Goal: Information Seeking & Learning: Compare options

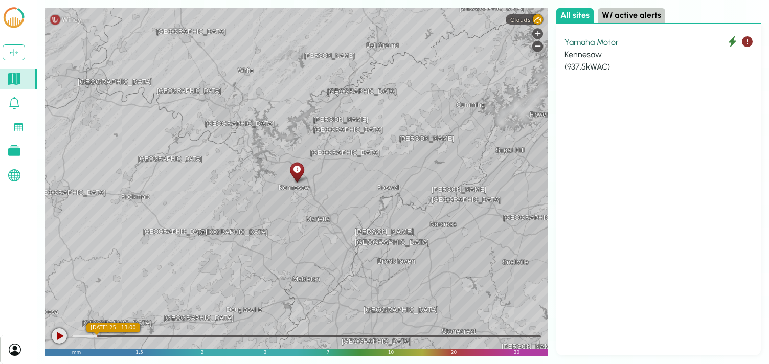
click at [617, 51] on div "Kennesaw" at bounding box center [658, 55] width 188 height 12
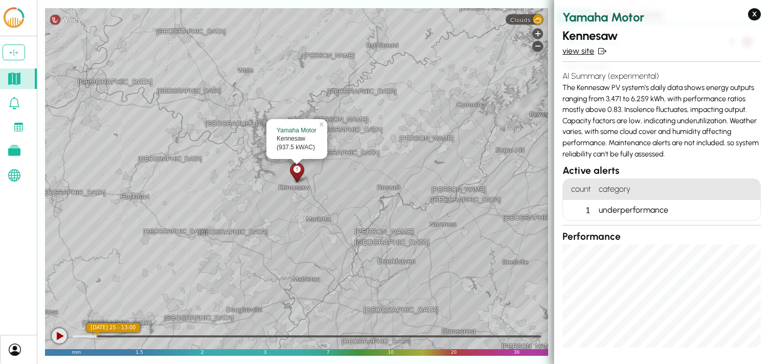
click at [583, 50] on link "view site" at bounding box center [661, 51] width 198 height 12
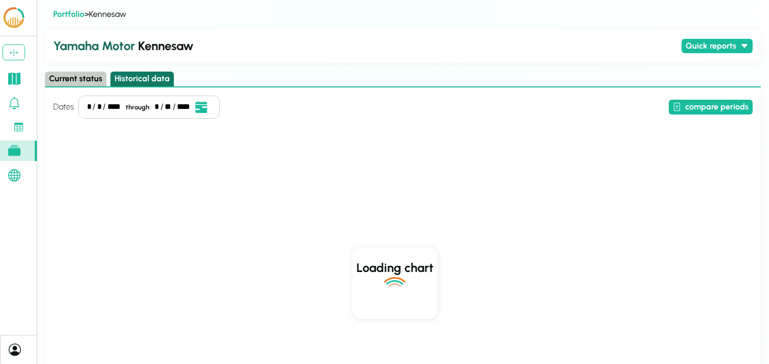
click at [153, 84] on button "Historical data" at bounding box center [141, 79] width 63 height 15
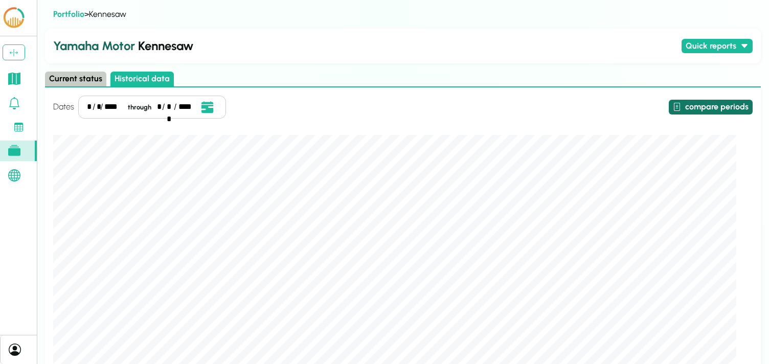
click at [710, 104] on button "compare periods" at bounding box center [711, 107] width 84 height 15
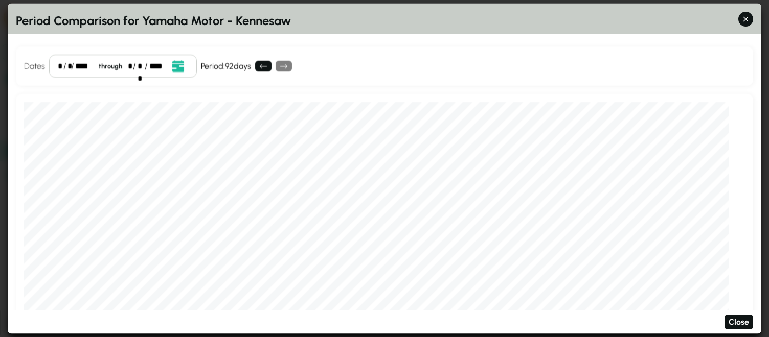
click at [546, 69] on div "Dates * / * / **** through * / ** / **** Event Date, [DATE] [DATE] S M T W T F …" at bounding box center [384, 66] width 737 height 39
click at [237, 63] on div "Period: 92 days" at bounding box center [226, 66] width 50 height 12
click at [178, 63] on icon "Open date picker" at bounding box center [177, 65] width 11 height 11
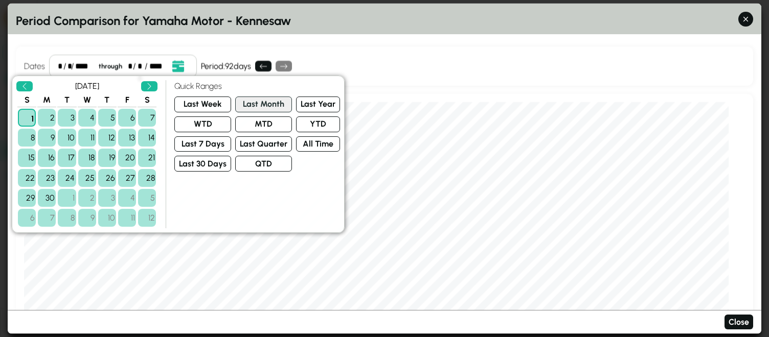
click at [256, 103] on button "Last Month" at bounding box center [263, 105] width 57 height 16
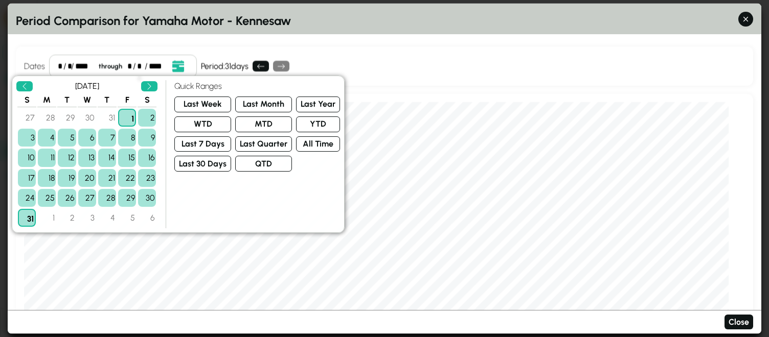
click at [662, 56] on div "Dates * / * / **** through * / ** / **** Event Date, [DATE] [DATE] S M T W T F …" at bounding box center [384, 66] width 737 height 39
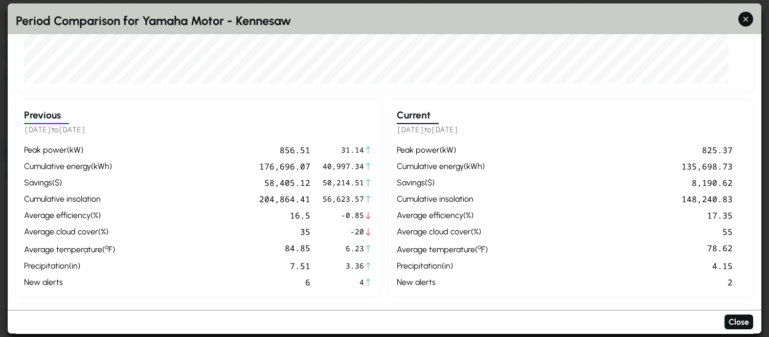
scroll to position [312, 0]
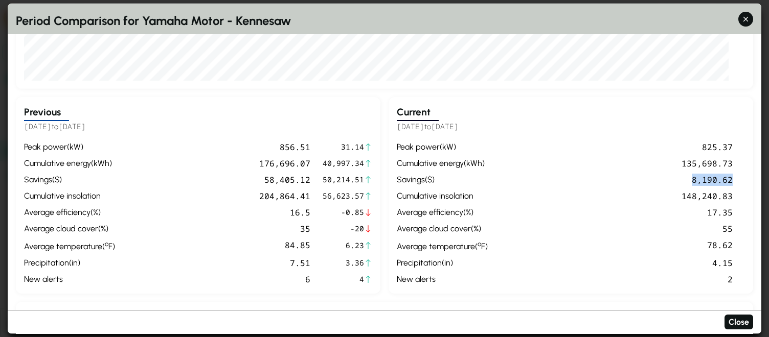
drag, startPoint x: 694, startPoint y: 180, endPoint x: 747, endPoint y: 179, distance: 53.2
click at [747, 179] on div "Current [DATE] to [DATE] peak power ( kW ) 825.37 cumulative energy ( kWh ) 135…" at bounding box center [571, 195] width 365 height 197
drag, startPoint x: 265, startPoint y: 180, endPoint x: 313, endPoint y: 179, distance: 47.6
click at [313, 179] on div "peak power ( kW ) 856.51 31.14 cumulative energy ( kWh ) 176,696.07 40,997.34 S…" at bounding box center [198, 213] width 348 height 145
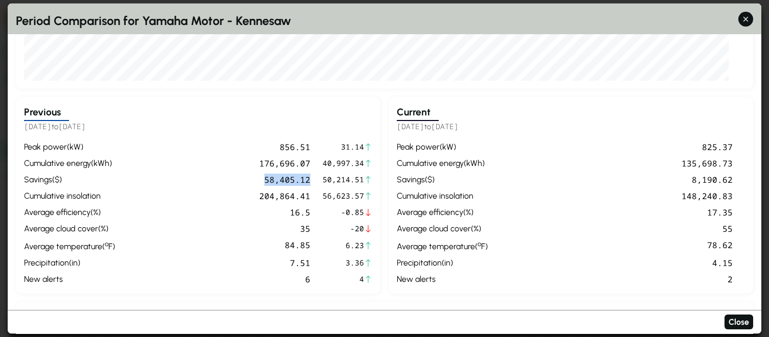
click at [288, 183] on div "58,405.12" at bounding box center [214, 179] width 191 height 12
click at [259, 179] on div "58,405.12" at bounding box center [214, 179] width 191 height 12
drag, startPoint x: 259, startPoint y: 179, endPoint x: 313, endPoint y: 180, distance: 54.2
click at [313, 180] on div "peak power ( kW ) 856.51 31.14 cumulative energy ( kWh ) 176,696.07 40,997.34 S…" at bounding box center [198, 213] width 348 height 145
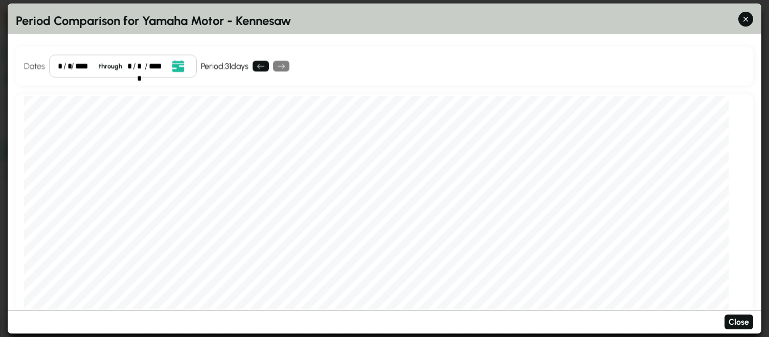
click at [65, 66] on div "/" at bounding box center [64, 66] width 3 height 12
click at [57, 65] on div "* / * / **** through * / ** / ****" at bounding box center [123, 66] width 148 height 23
click at [151, 63] on div "**" at bounding box center [148, 66] width 9 height 12
click at [389, 36] on div "Period Comparison for Yamaha Motor - Kennesaw Dates * / ** / **** through * / *…" at bounding box center [385, 169] width 754 height 331
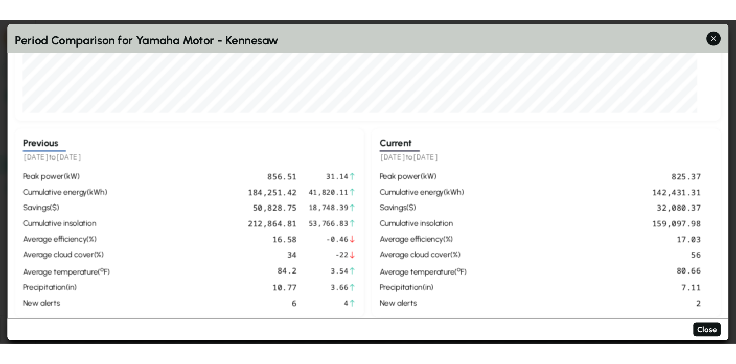
scroll to position [334, 0]
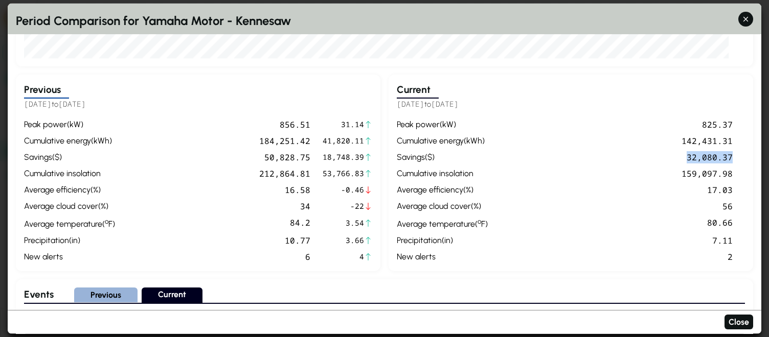
drag, startPoint x: 734, startPoint y: 158, endPoint x: 685, endPoint y: 158, distance: 49.1
click at [685, 158] on div "peak power ( kW ) 825.37 cumulative energy ( kWh ) 142,431.31 Savings ( $ ) 32,…" at bounding box center [571, 190] width 348 height 145
click at [268, 160] on div "50,828.75" at bounding box center [214, 157] width 191 height 12
click at [688, 156] on div "32,080.37" at bounding box center [612, 157] width 241 height 12
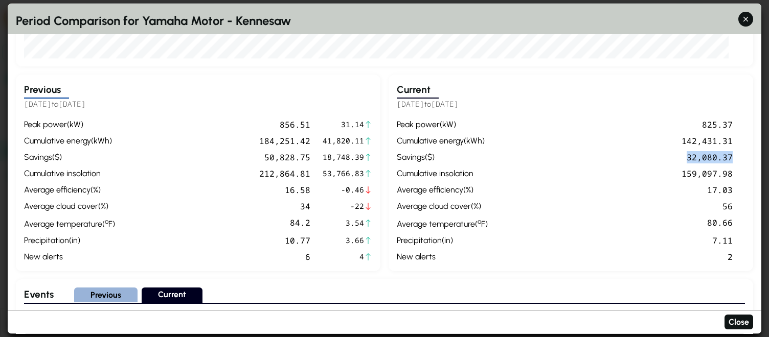
click at [688, 156] on div "32,080.37" at bounding box center [612, 157] width 241 height 12
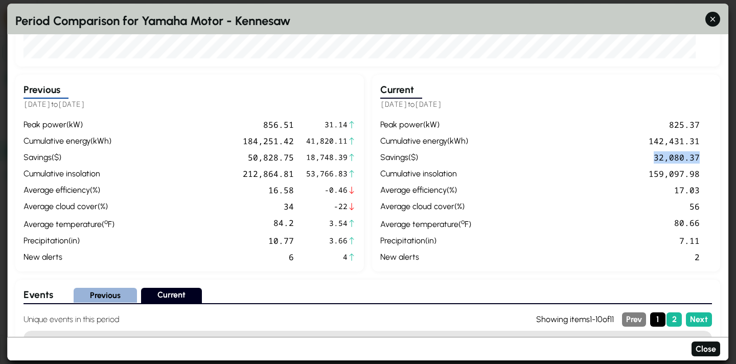
click at [657, 161] on div "32,080.37" at bounding box center [587, 157] width 225 height 12
click at [663, 160] on div "32,080.37" at bounding box center [587, 157] width 225 height 12
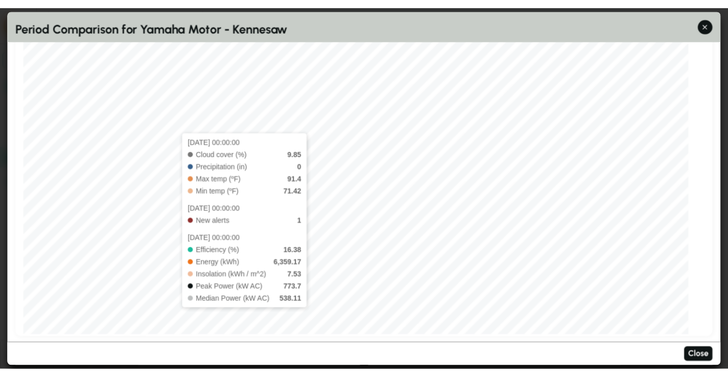
scroll to position [0, 0]
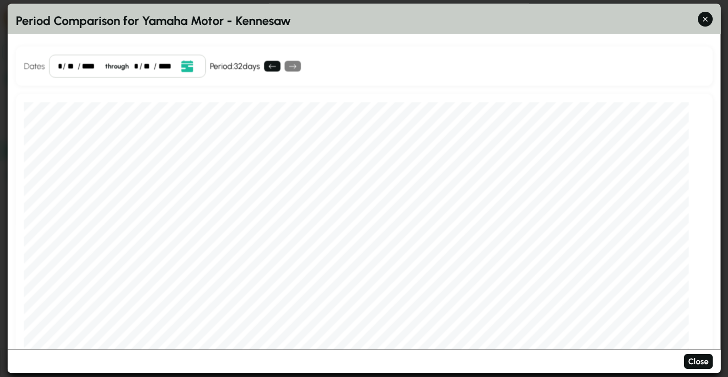
click at [59, 66] on div "*" at bounding box center [59, 66] width 5 height 12
click at [136, 66] on div "*" at bounding box center [136, 66] width 4 height 12
click at [349, 53] on div "Dates * / ** / **** through * / ** / **** Event Date, [DATE] [DATE] S M T W T F…" at bounding box center [364, 66] width 698 height 39
click at [135, 66] on div "*" at bounding box center [136, 66] width 5 height 12
click at [145, 68] on div "**" at bounding box center [148, 66] width 9 height 12
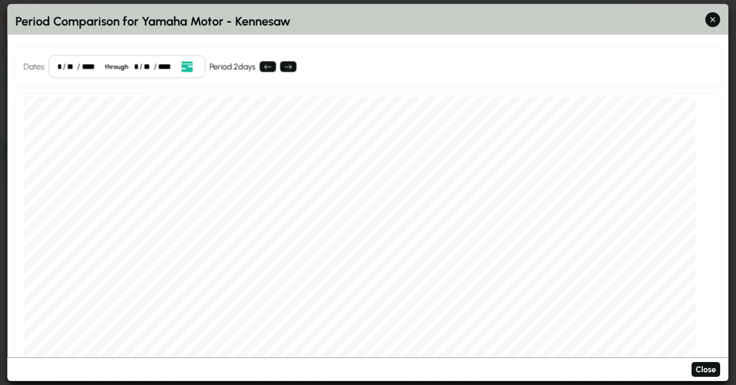
click at [145, 69] on div "**" at bounding box center [148, 66] width 9 height 12
click at [409, 31] on div "Period Comparison for Yamaha Motor - Kennesaw" at bounding box center [367, 19] width 721 height 31
click at [411, 66] on div "Dates * / ** / **** through * / ** / **** Event Date, [DATE] [DATE] S M T W T F…" at bounding box center [367, 66] width 705 height 39
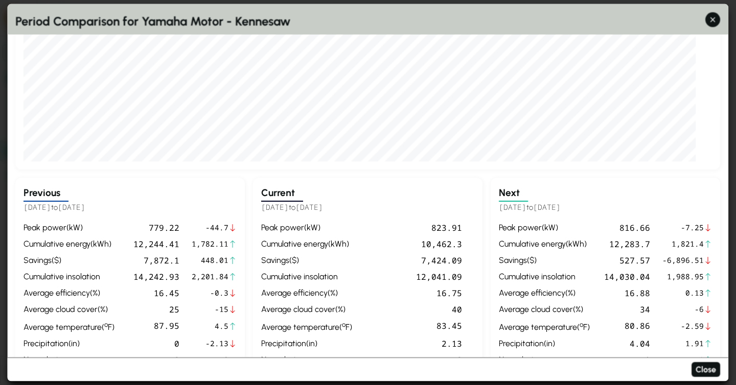
scroll to position [242, 0]
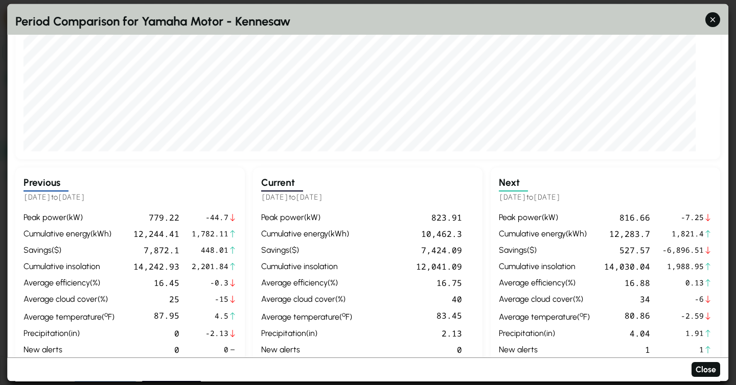
click at [340, 203] on div "Current [DATE] to [DATE] peak power ( kW ) 823.91 cumulative energy ( kWh ) 10,…" at bounding box center [368, 266] width 230 height 197
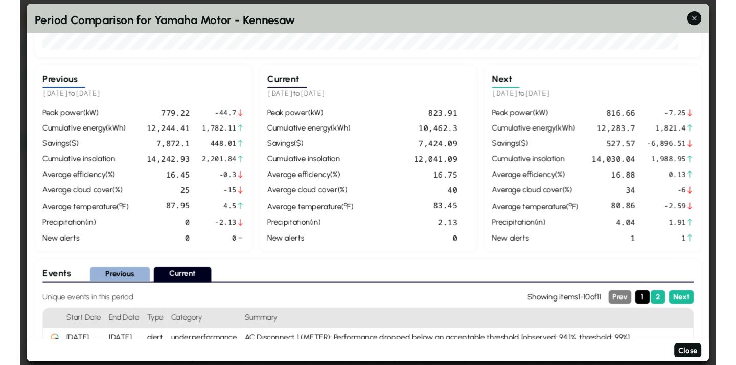
scroll to position [337, 0]
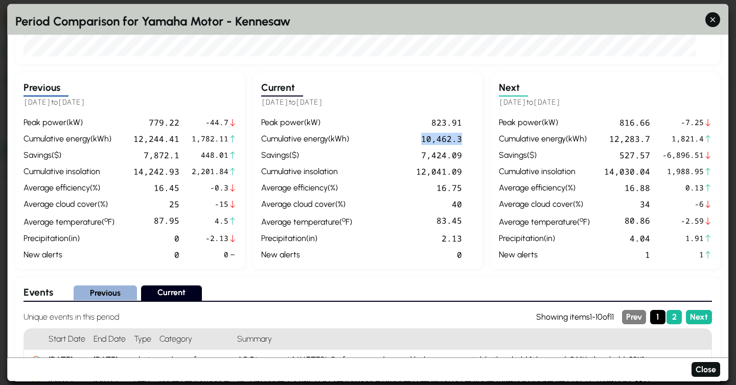
drag, startPoint x: 467, startPoint y: 141, endPoint x: 415, endPoint y: 141, distance: 52.1
click at [415, 141] on div "peak power ( kW ) 823.91 cumulative energy ( kWh ) 10,462.3 Savings ( $ ) 7,424…" at bounding box center [367, 188] width 213 height 145
drag, startPoint x: 467, startPoint y: 151, endPoint x: 408, endPoint y: 151, distance: 58.3
click at [408, 151] on div "peak power ( kW ) 823.91 cumulative energy ( kWh ) 10,462.3 Savings ( $ ) 7,424…" at bounding box center [367, 188] width 213 height 145
drag, startPoint x: 355, startPoint y: 102, endPoint x: 296, endPoint y: 102, distance: 58.8
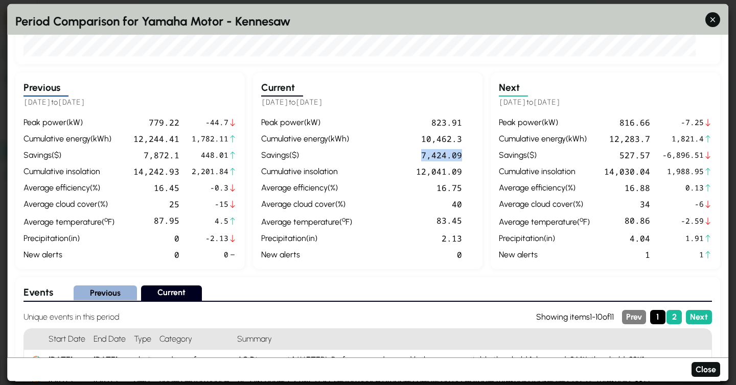
click at [296, 102] on h5 "[DATE] to [DATE]" at bounding box center [367, 103] width 213 height 12
click at [367, 113] on div "Current [DATE] to [DATE] peak power ( kW ) 823.91 cumulative energy ( kWh ) 10,…" at bounding box center [368, 171] width 230 height 197
drag, startPoint x: 468, startPoint y: 137, endPoint x: 416, endPoint y: 137, distance: 52.7
click at [416, 137] on div "peak power ( kW ) 823.91 cumulative energy ( kWh ) 10,462.3 Savings ( $ ) 7,424…" at bounding box center [367, 188] width 213 height 145
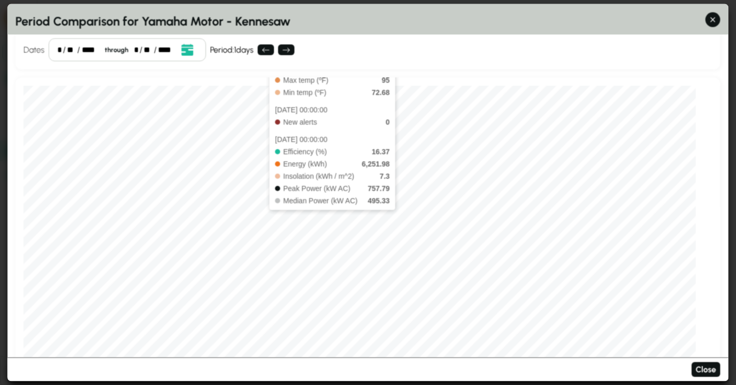
scroll to position [0, 0]
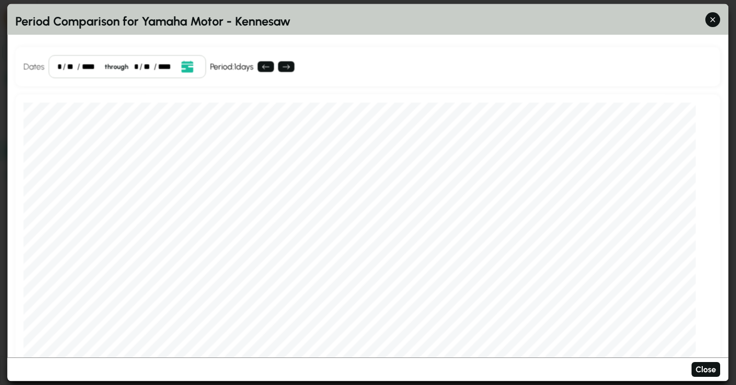
click at [146, 67] on div "**" at bounding box center [148, 66] width 9 height 12
click at [429, 66] on div "Dates * / ** / **** through * / ** / **** Event Date, [DATE] [DATE] S M T W T F…" at bounding box center [367, 66] width 705 height 39
click at [61, 65] on div "*" at bounding box center [59, 66] width 5 height 12
click at [504, 84] on div "Dates * / * / **** through * / ** / **** Event Date, [DATE] [DATE] S M T W T F …" at bounding box center [367, 66] width 705 height 39
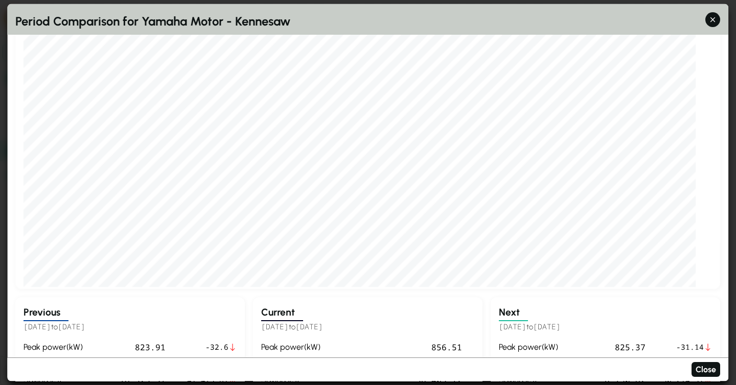
scroll to position [222, 0]
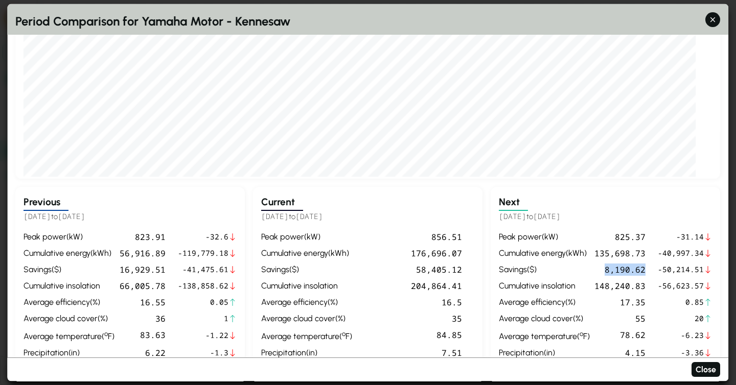
drag, startPoint x: 649, startPoint y: 270, endPoint x: 602, endPoint y: 270, distance: 47.0
click at [602, 270] on div "peak power ( kW ) 825.37 -31.14 cumulative energy ( kWh ) 135,698.73 -40,997.34…" at bounding box center [605, 303] width 213 height 145
drag, startPoint x: 416, startPoint y: 267, endPoint x: 462, endPoint y: 268, distance: 46.0
click at [462, 268] on div "58,405.12" at bounding box center [409, 269] width 106 height 12
drag, startPoint x: 656, startPoint y: 270, endPoint x: 607, endPoint y: 270, distance: 49.1
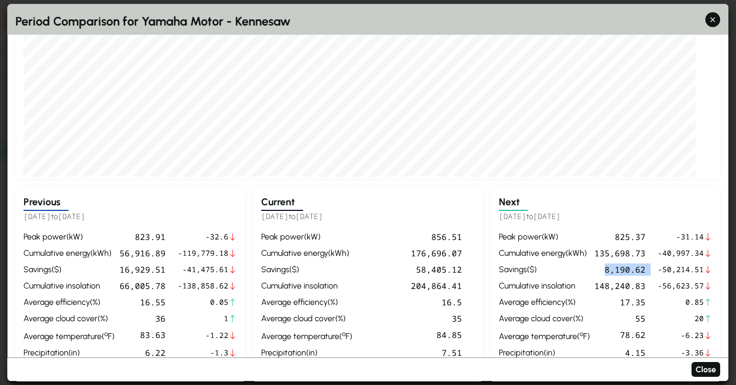
click at [607, 270] on div "peak power ( kW ) 825.37 -31.14 cumulative energy ( kWh ) 135,698.73 -40,997.34…" at bounding box center [605, 303] width 213 height 145
click at [373, 275] on div "58,405.12" at bounding box center [409, 269] width 106 height 12
drag, startPoint x: 417, startPoint y: 268, endPoint x: 467, endPoint y: 268, distance: 50.1
click at [467, 268] on div "peak power ( kW ) 856.51 cumulative energy ( kWh ) 176,696.07 Savings ( $ ) 58,…" at bounding box center [367, 303] width 213 height 145
drag, startPoint x: 719, startPoint y: 265, endPoint x: 498, endPoint y: 272, distance: 220.5
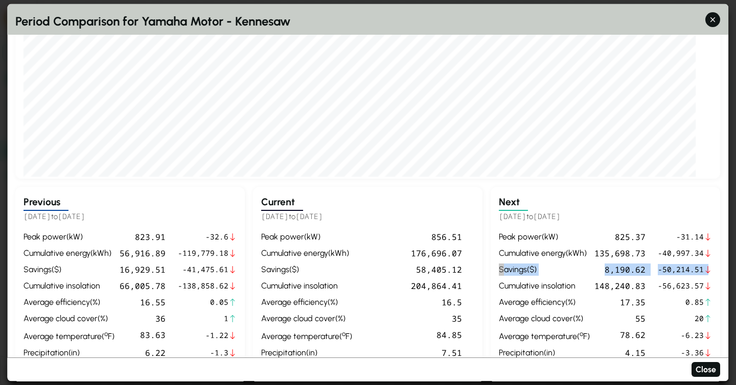
click at [498, 272] on div "Next [DATE] to [DATE] peak power ( kW ) 825.37 -31.14 cumulative energy ( kWh )…" at bounding box center [606, 285] width 230 height 197
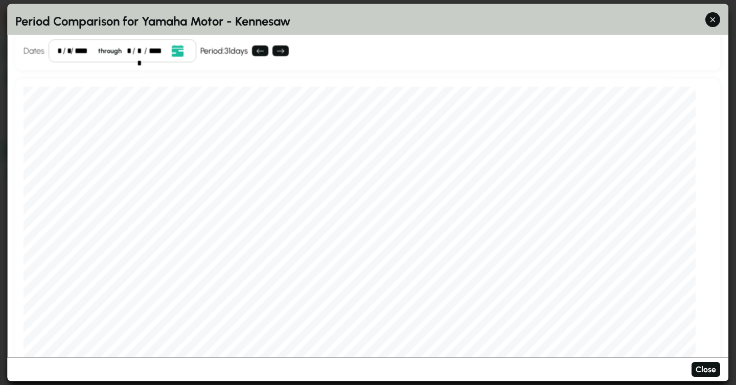
scroll to position [0, 0]
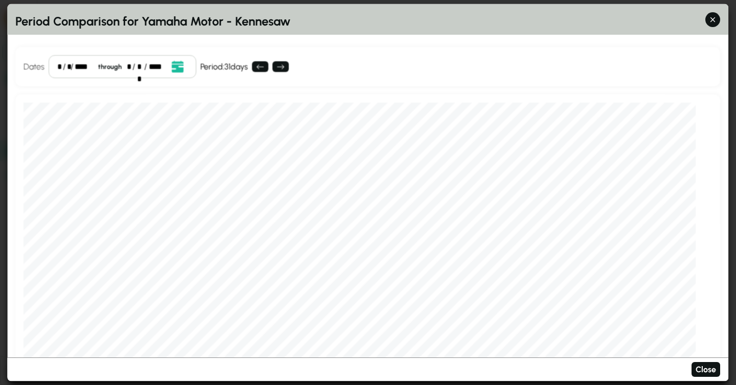
click at [57, 67] on div "* / * / **** through * / ** / ****" at bounding box center [123, 66] width 148 height 23
click at [67, 66] on div "*" at bounding box center [68, 66] width 2 height 12
click at [509, 74] on div "Dates * / * / **** through * / ** / **** Event Date, [DATE] [DATE] S M T W T F …" at bounding box center [367, 66] width 705 height 39
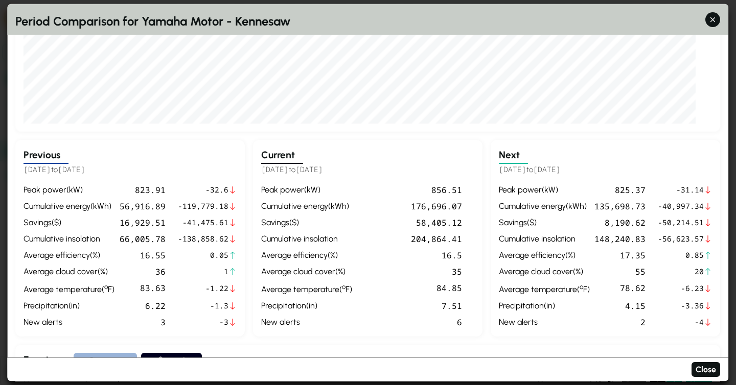
scroll to position [270, 0]
click at [510, 229] on div "peak power ( kW ) 825.37 -31.14 cumulative energy ( kWh ) 135,698.73 -40,997.34…" at bounding box center [605, 255] width 213 height 145
click at [643, 139] on div "Next [DATE] to [DATE] peak power ( kW ) 825.37 -31.14 cumulative energy ( kWh )…" at bounding box center [606, 237] width 230 height 197
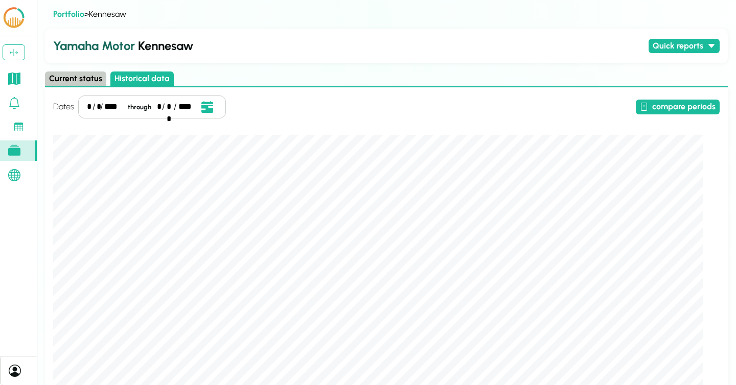
click at [13, 174] on icon at bounding box center [14, 175] width 12 height 12
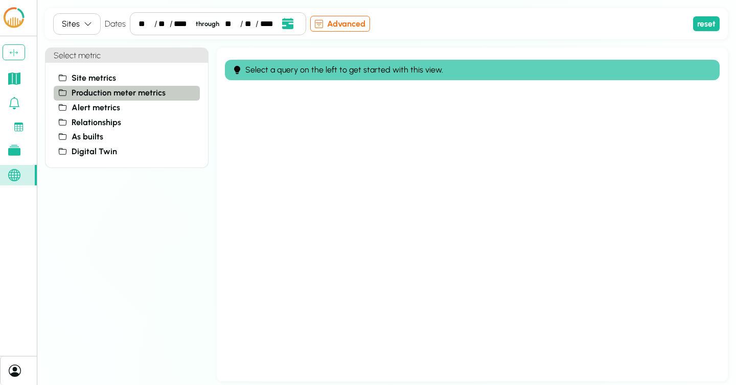
click at [135, 95] on span "Production meter metrics" at bounding box center [119, 93] width 94 height 12
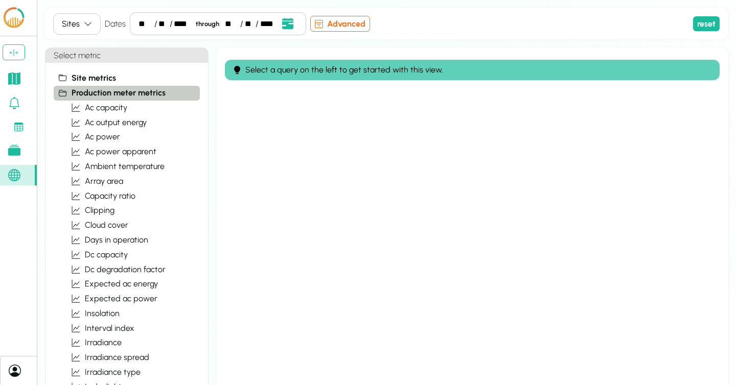
click at [93, 98] on span "Production meter metrics" at bounding box center [119, 93] width 94 height 12
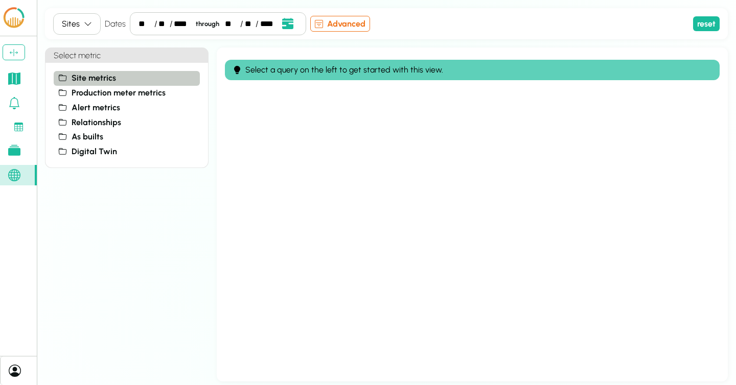
click at [93, 80] on span "Site metrics" at bounding box center [94, 78] width 44 height 12
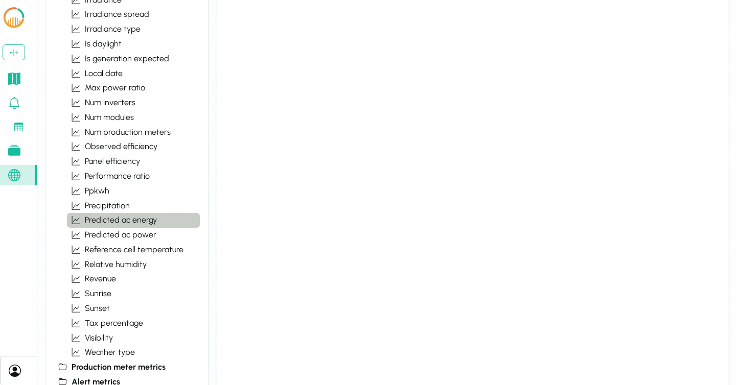
scroll to position [328, 0]
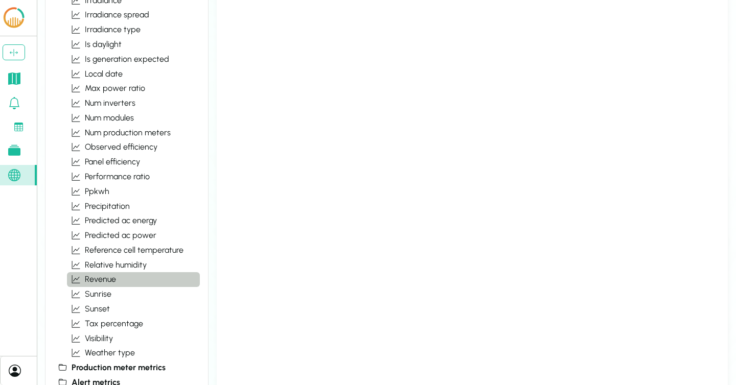
click at [133, 277] on button "revenue" at bounding box center [133, 279] width 133 height 15
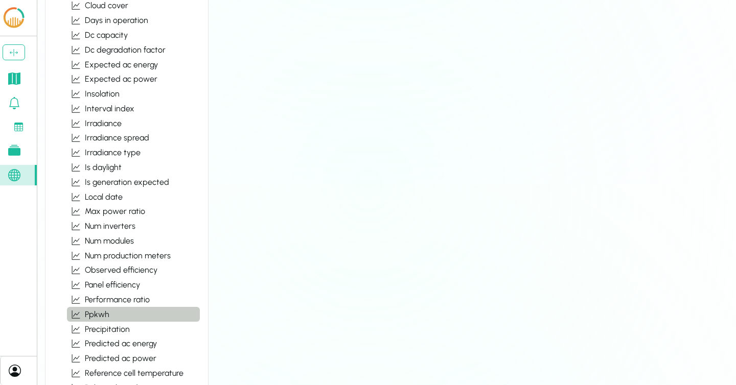
scroll to position [207, 0]
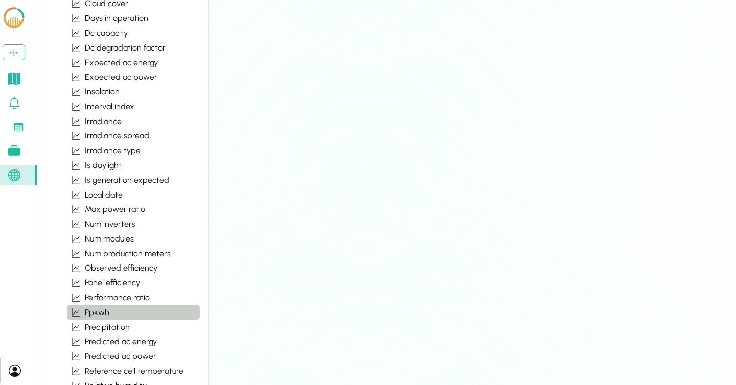
click at [130, 313] on button "ppkwh" at bounding box center [133, 312] width 133 height 15
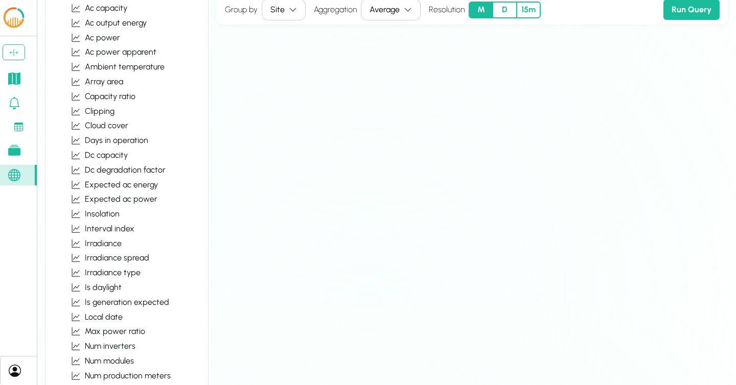
scroll to position [0, 0]
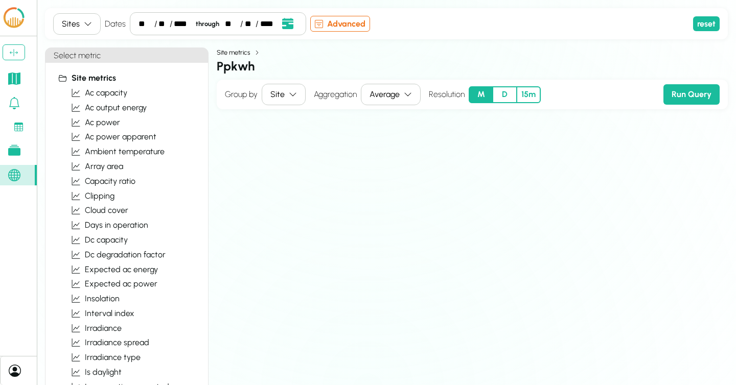
click at [495, 92] on button "D" at bounding box center [505, 94] width 24 height 17
click at [146, 22] on div "**" at bounding box center [146, 24] width 14 height 12
click at [269, 23] on icon "Open date picker" at bounding box center [269, 23] width 11 height 11
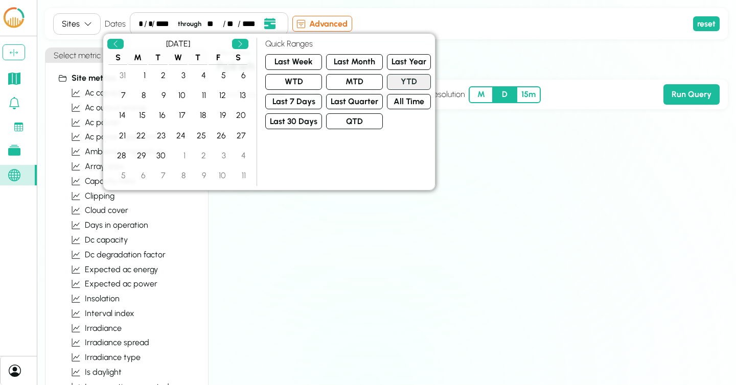
click at [399, 78] on button "YTD" at bounding box center [409, 82] width 44 height 16
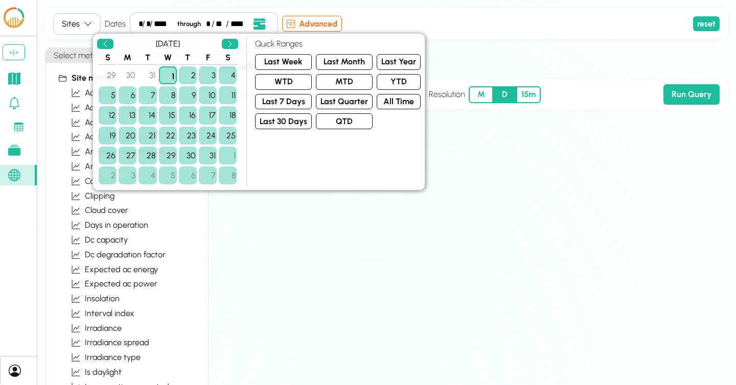
click at [585, 55] on div "Site metrics" at bounding box center [472, 53] width 511 height 10
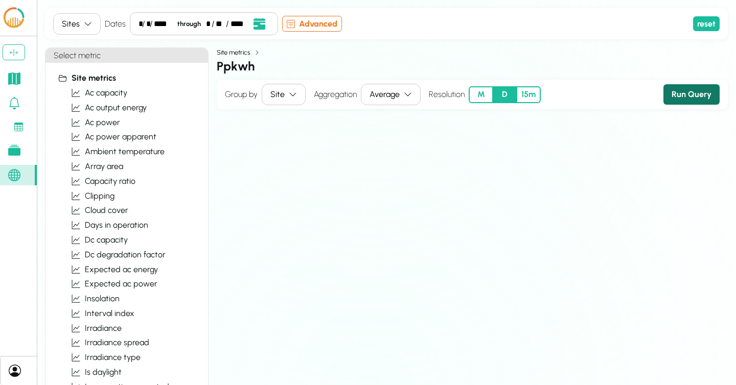
click at [688, 95] on button "Run Query" at bounding box center [692, 94] width 56 height 20
click at [136, 25] on div "* / * / **** through * / ** / ****" at bounding box center [204, 23] width 148 height 23
click at [208, 24] on div "*" at bounding box center [210, 24] width 4 height 12
click at [431, 45] on div "Sites Dates * / * / **** through * / ** / **** Advanced reset Select metric Sit…" at bounding box center [386, 195] width 683 height 374
click at [691, 99] on button "Run Query" at bounding box center [692, 94] width 56 height 20
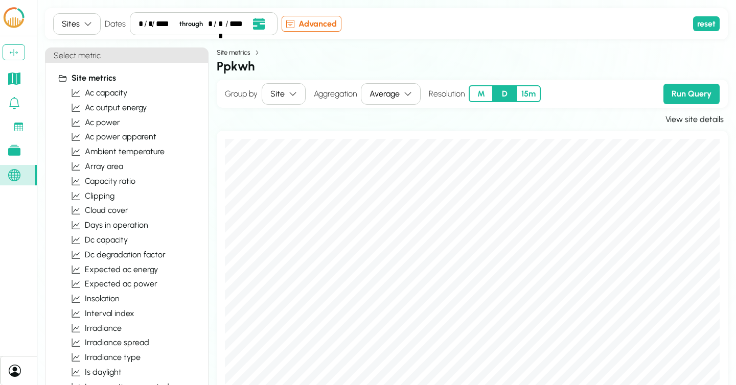
click at [440, 53] on div "Site metrics" at bounding box center [472, 53] width 511 height 10
click at [485, 103] on div "Resolution M D 15m" at bounding box center [485, 93] width 112 height 21
click at [484, 90] on button "M" at bounding box center [481, 93] width 24 height 17
click at [590, 57] on div "Site metrics" at bounding box center [472, 53] width 511 height 10
click at [695, 98] on button "Run Query" at bounding box center [692, 94] width 56 height 20
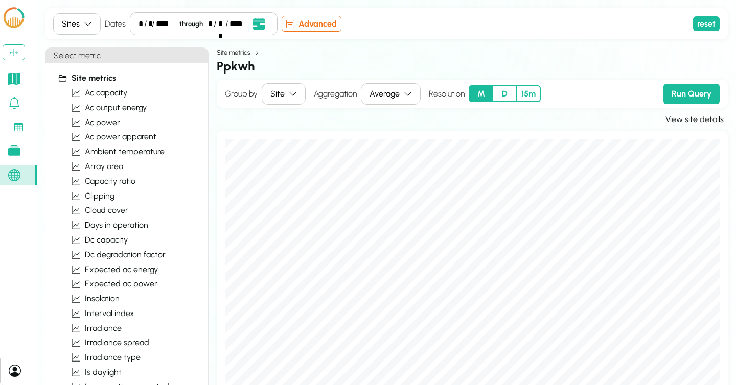
click at [510, 96] on button "D" at bounding box center [505, 93] width 24 height 17
click at [684, 94] on button "Run Query" at bounding box center [692, 94] width 56 height 20
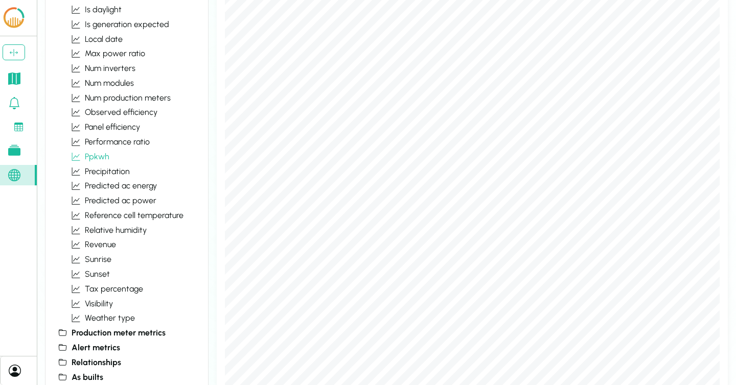
scroll to position [388, 0]
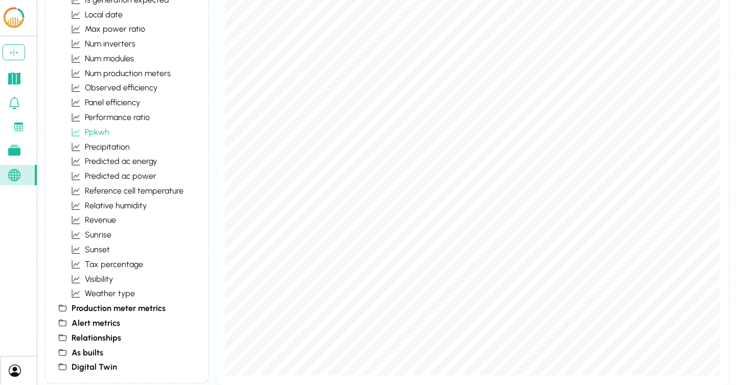
click at [19, 78] on icon at bounding box center [14, 79] width 12 height 12
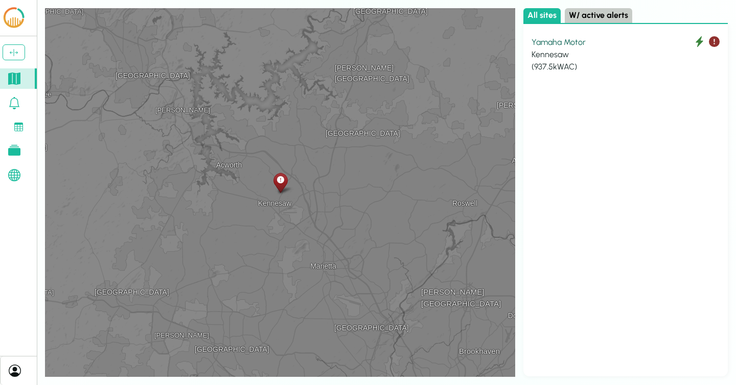
click at [559, 51] on div "Kennesaw" at bounding box center [626, 55] width 188 height 12
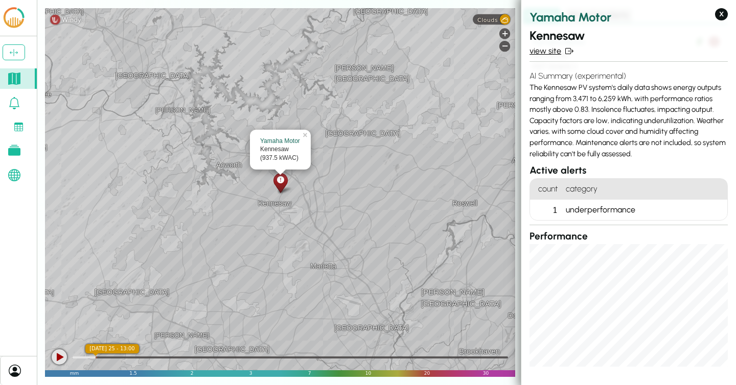
click at [553, 48] on link "view site" at bounding box center [629, 51] width 198 height 12
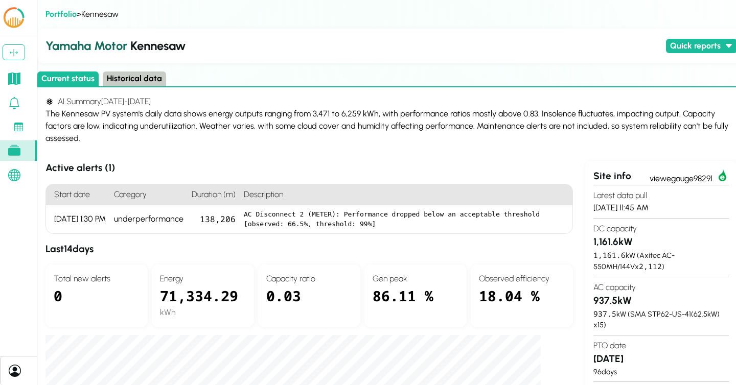
scroll to position [0, 17]
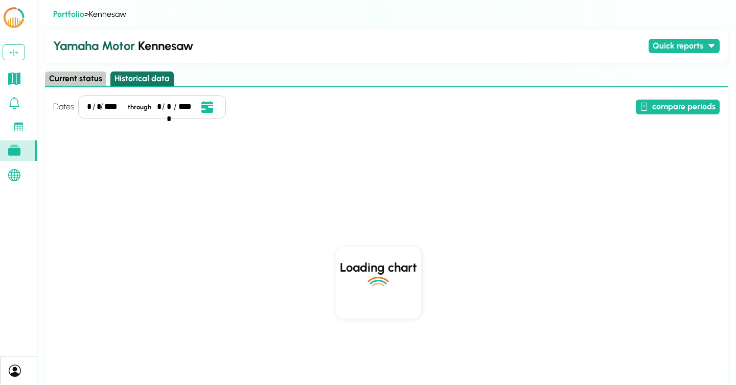
click at [127, 78] on button "Historical data" at bounding box center [141, 79] width 63 height 15
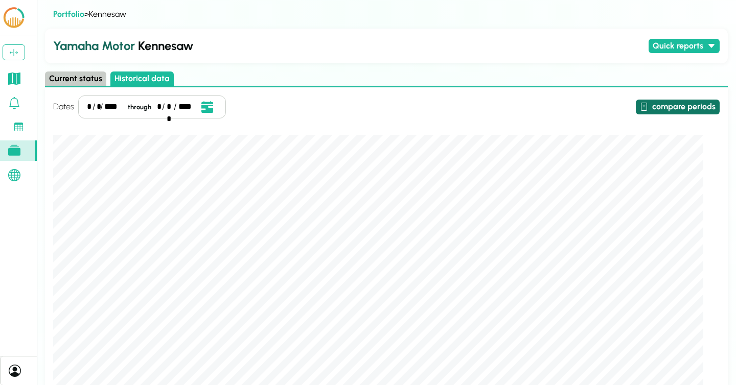
click at [685, 111] on button "compare periods" at bounding box center [678, 107] width 84 height 15
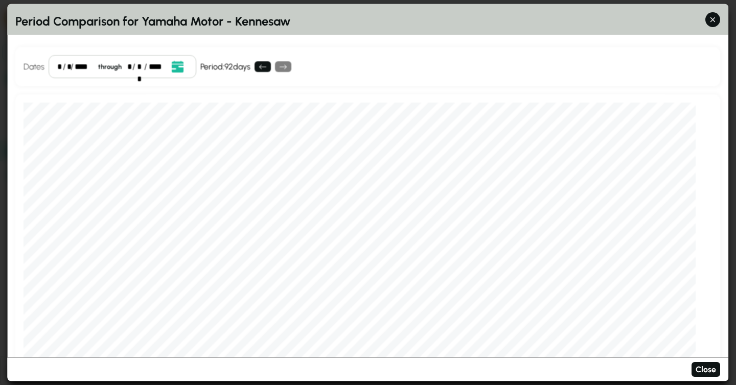
click at [62, 70] on div "* / * / **** through * / ** / ****" at bounding box center [123, 66] width 148 height 23
click at [431, 84] on div "Dates * / ** / **** through * / ** / **** Event Date, [DATE] [DATE] S M T W T F…" at bounding box center [367, 66] width 705 height 39
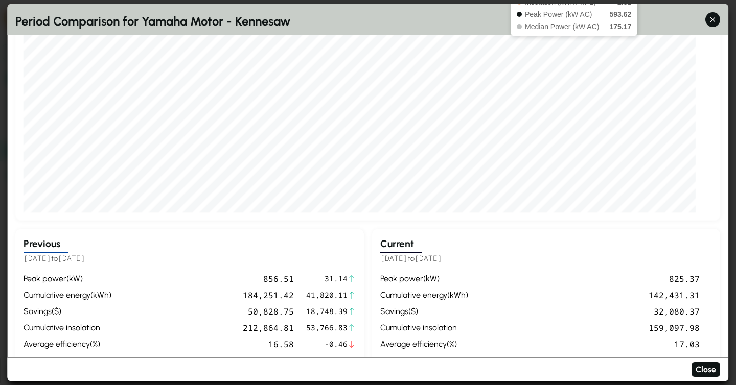
scroll to position [203, 0]
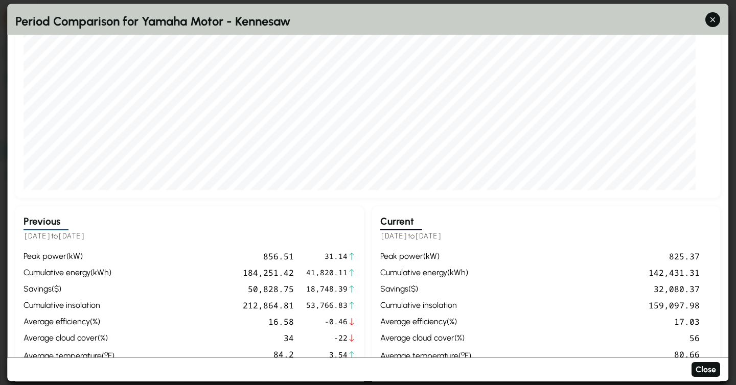
click at [658, 290] on div "32,080.37" at bounding box center [587, 289] width 225 height 12
click at [279, 292] on div "50,828.75" at bounding box center [206, 289] width 175 height 12
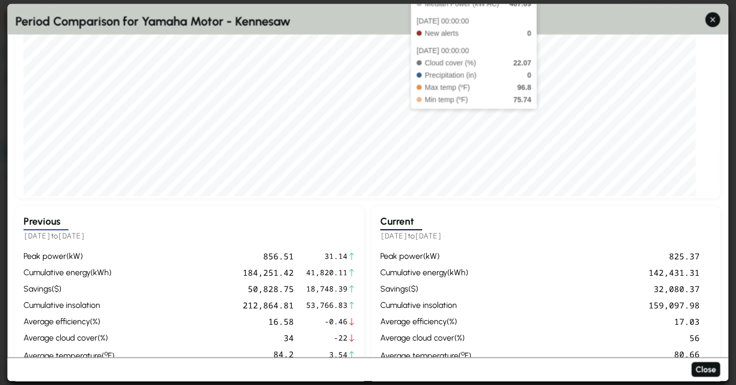
scroll to position [0, 0]
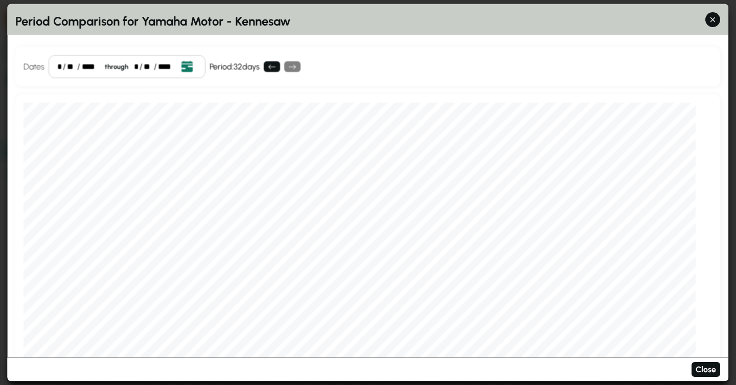
click at [189, 62] on icon "Open date picker" at bounding box center [186, 66] width 11 height 11
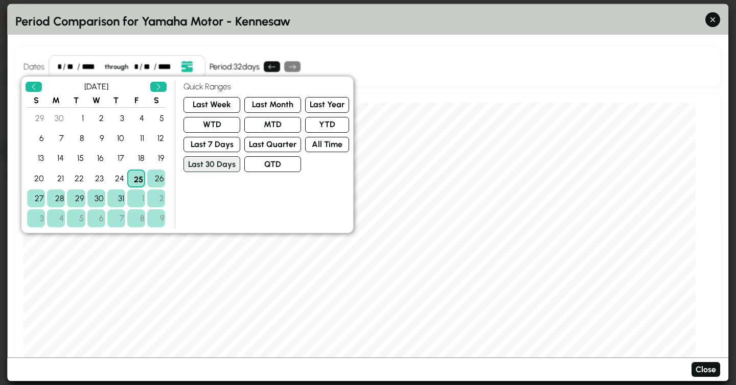
click at [204, 163] on button "Last 30 Days" at bounding box center [212, 164] width 57 height 16
click at [496, 54] on div "Dates * / ** / **** through * / ** / **** Event Date, [DATE] [DATE] S M T W T F…" at bounding box center [367, 66] width 705 height 39
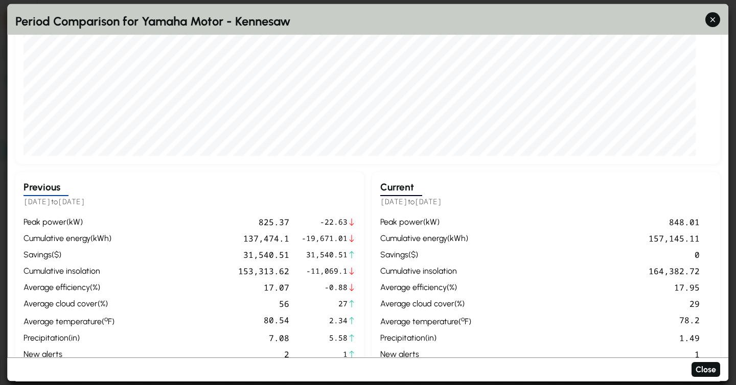
scroll to position [242, 0]
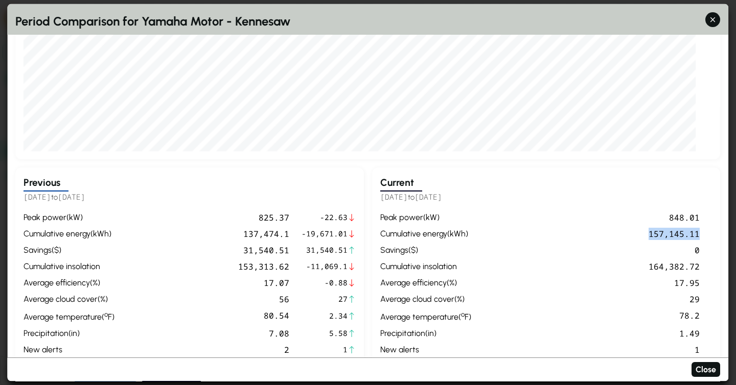
drag, startPoint x: 681, startPoint y: 233, endPoint x: 629, endPoint y: 233, distance: 52.1
click at [629, 233] on div "peak power ( kW ) 848.01 cumulative energy ( kWh ) 157,145.11 Savings ( $ ) 0 c…" at bounding box center [546, 283] width 332 height 145
